Goal: Information Seeking & Learning: Understand process/instructions

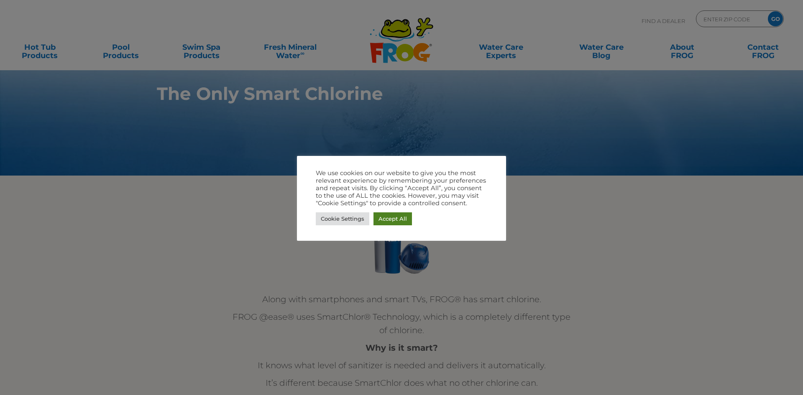
click at [399, 225] on link "Accept All" at bounding box center [392, 218] width 38 height 13
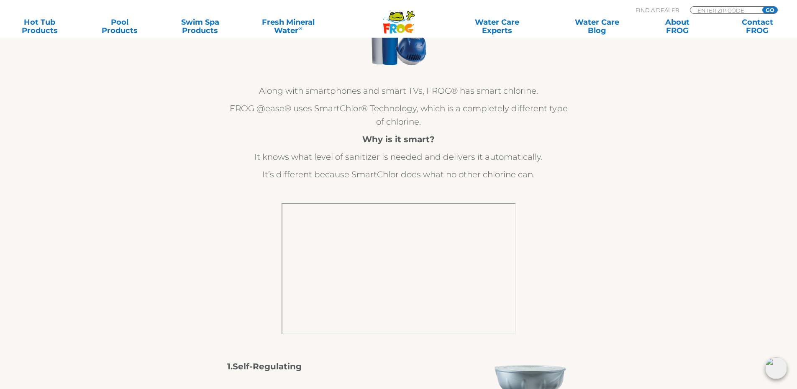
scroll to position [209, 0]
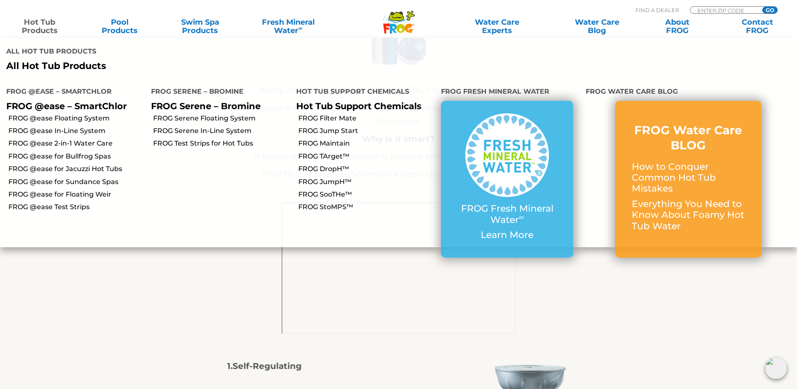
click at [36, 27] on link "Hot Tub Products" at bounding box center [39, 26] width 62 height 17
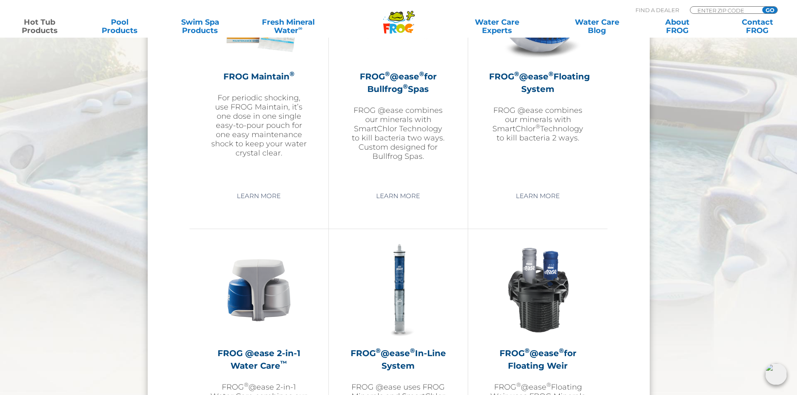
scroll to position [920, 0]
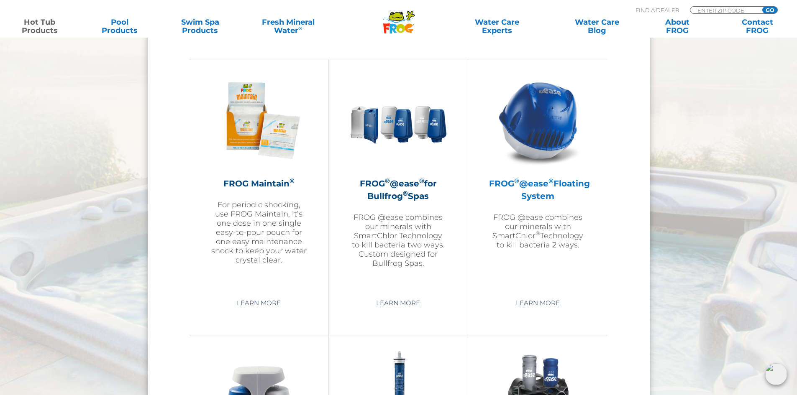
click at [546, 186] on h2 "FROG ® @ease ® Floating System" at bounding box center [537, 189] width 97 height 25
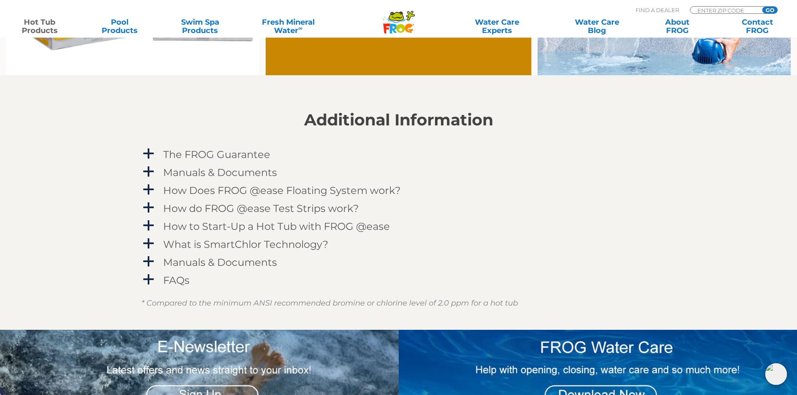
scroll to position [836, 0]
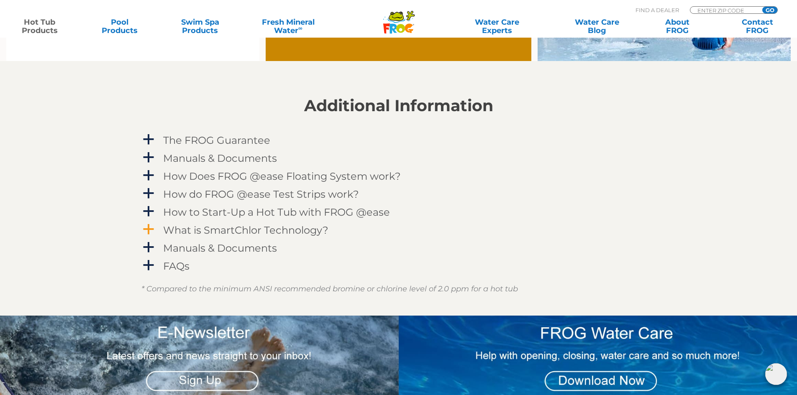
click at [301, 228] on h4 "What is SmartChlor Technology?" at bounding box center [245, 230] width 165 height 11
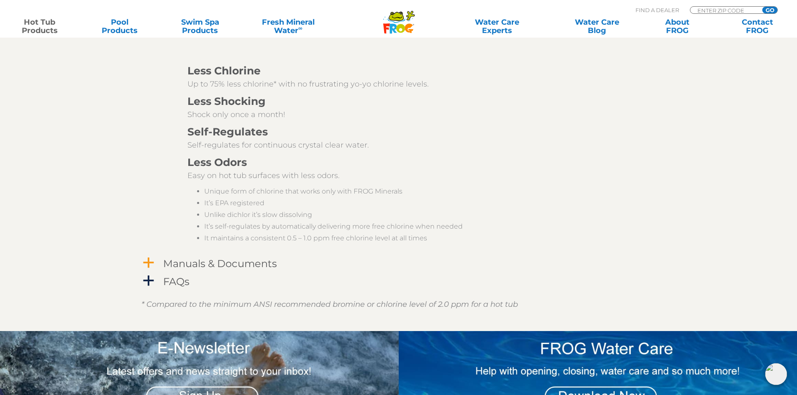
scroll to position [1171, 0]
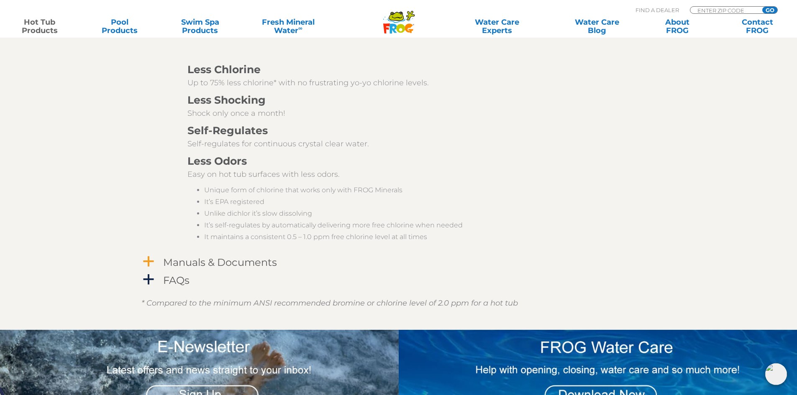
click at [262, 262] on h4 "Manuals & Documents" at bounding box center [220, 262] width 114 height 11
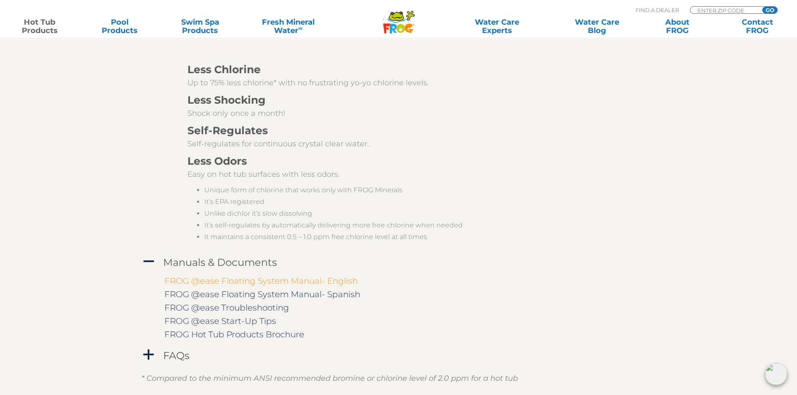
click at [274, 279] on link "FROG @ease Floating System Manual- English" at bounding box center [260, 281] width 193 height 10
click at [270, 319] on link "FROG @ease Start-Up Tips" at bounding box center [220, 321] width 112 height 10
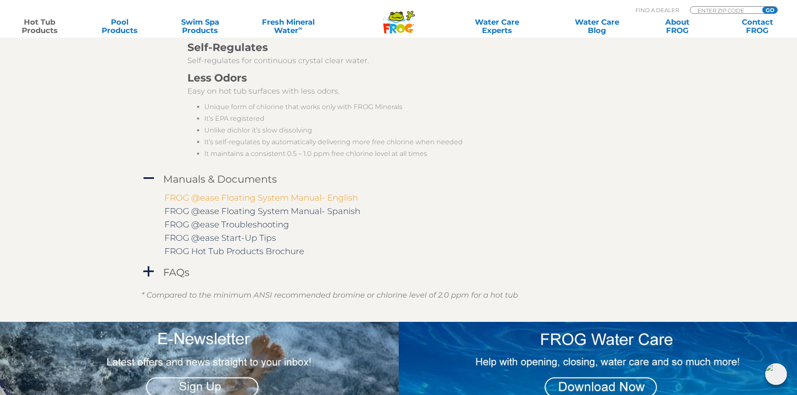
scroll to position [1255, 0]
click at [170, 272] on h4 "FAQs" at bounding box center [176, 271] width 26 height 11
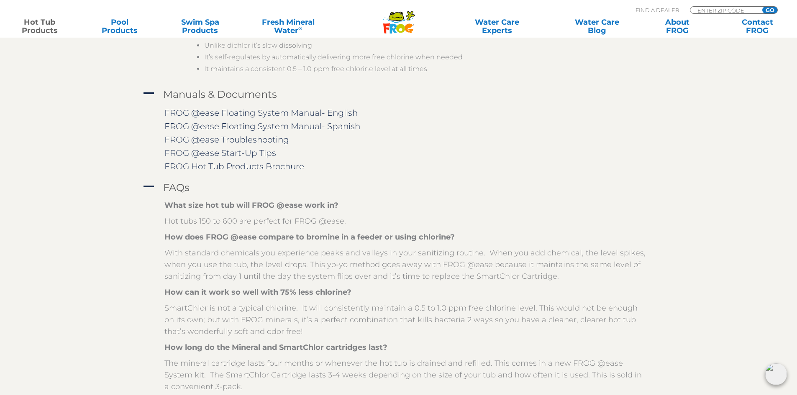
scroll to position [1338, 0]
